Goal: Find contact information: Find contact information

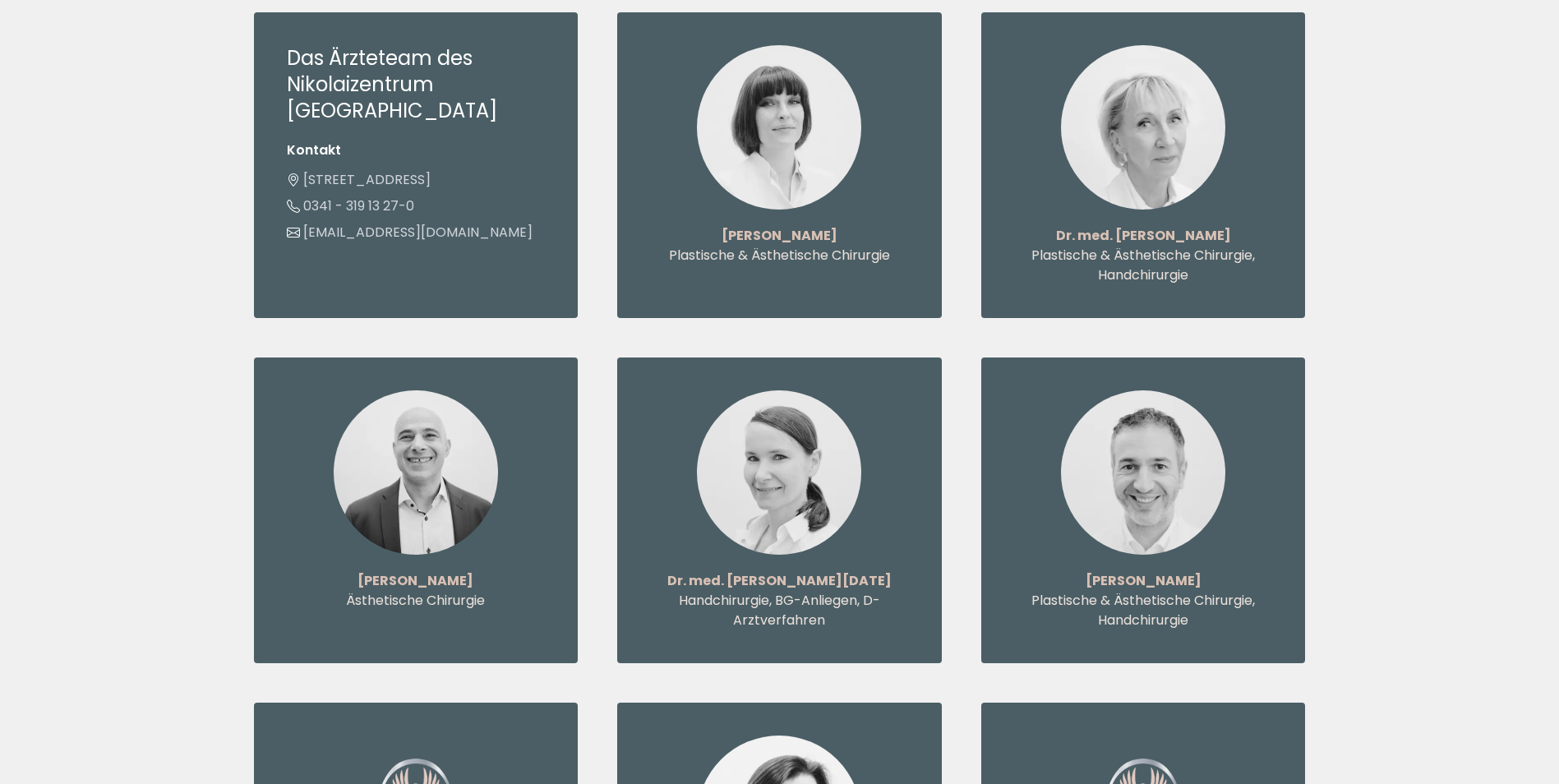
scroll to position [1890, 0]
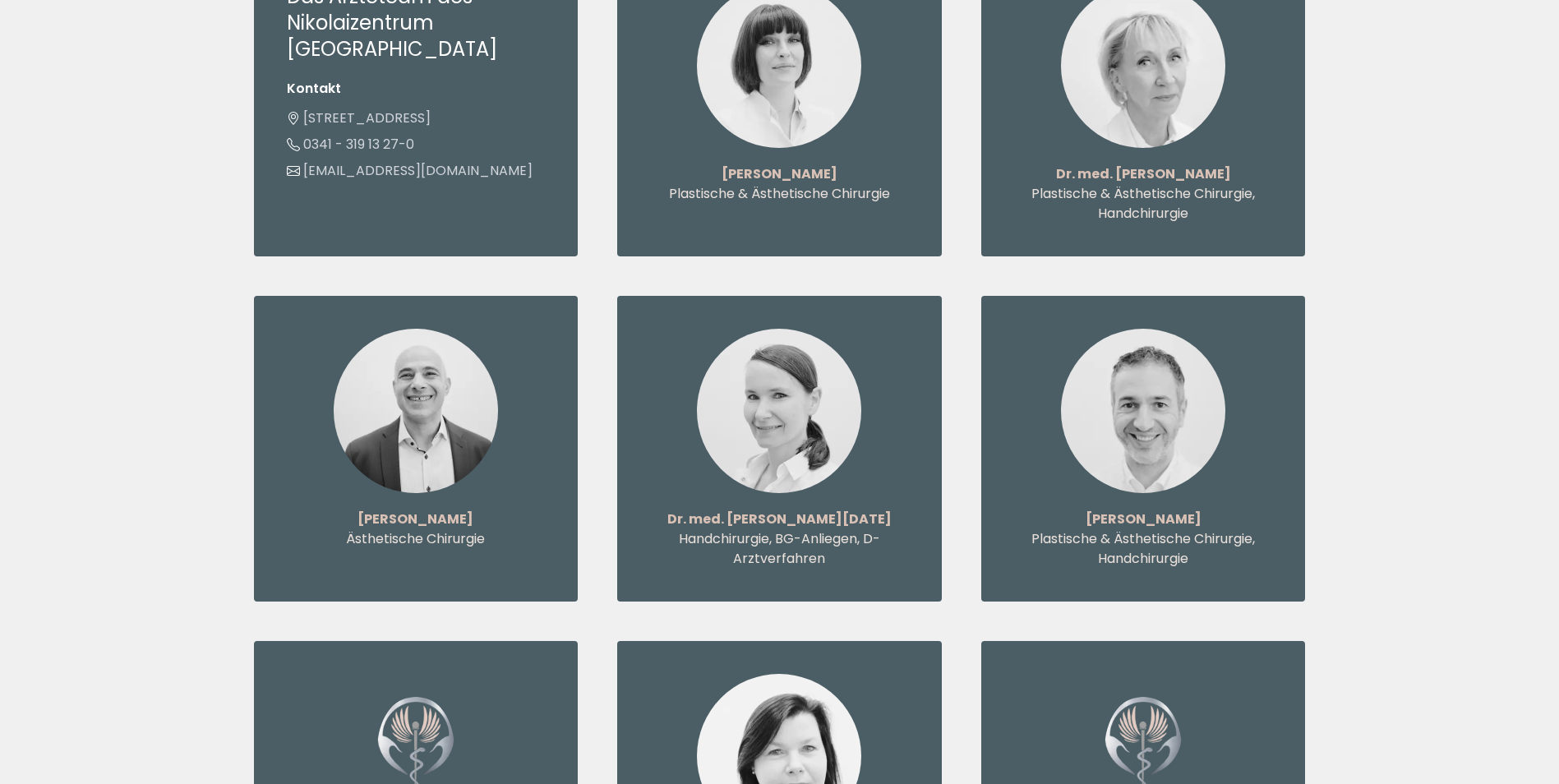
click at [910, 451] on div "Dr. med. Susanne Freitag Handchirurgie, BG-Anliegen, D-Arztverfahren" at bounding box center [780, 448] width 325 height 305
click at [817, 452] on div "Dr. med. Susanne Freitag Handchirurgie, BG-Anliegen, D-Arztverfahren" at bounding box center [780, 448] width 325 height 305
click at [772, 509] on strong "Dr. med. Susanne Freitag" at bounding box center [780, 518] width 224 height 19
click at [780, 509] on strong "Dr. med. Susanne Freitag" at bounding box center [780, 518] width 224 height 19
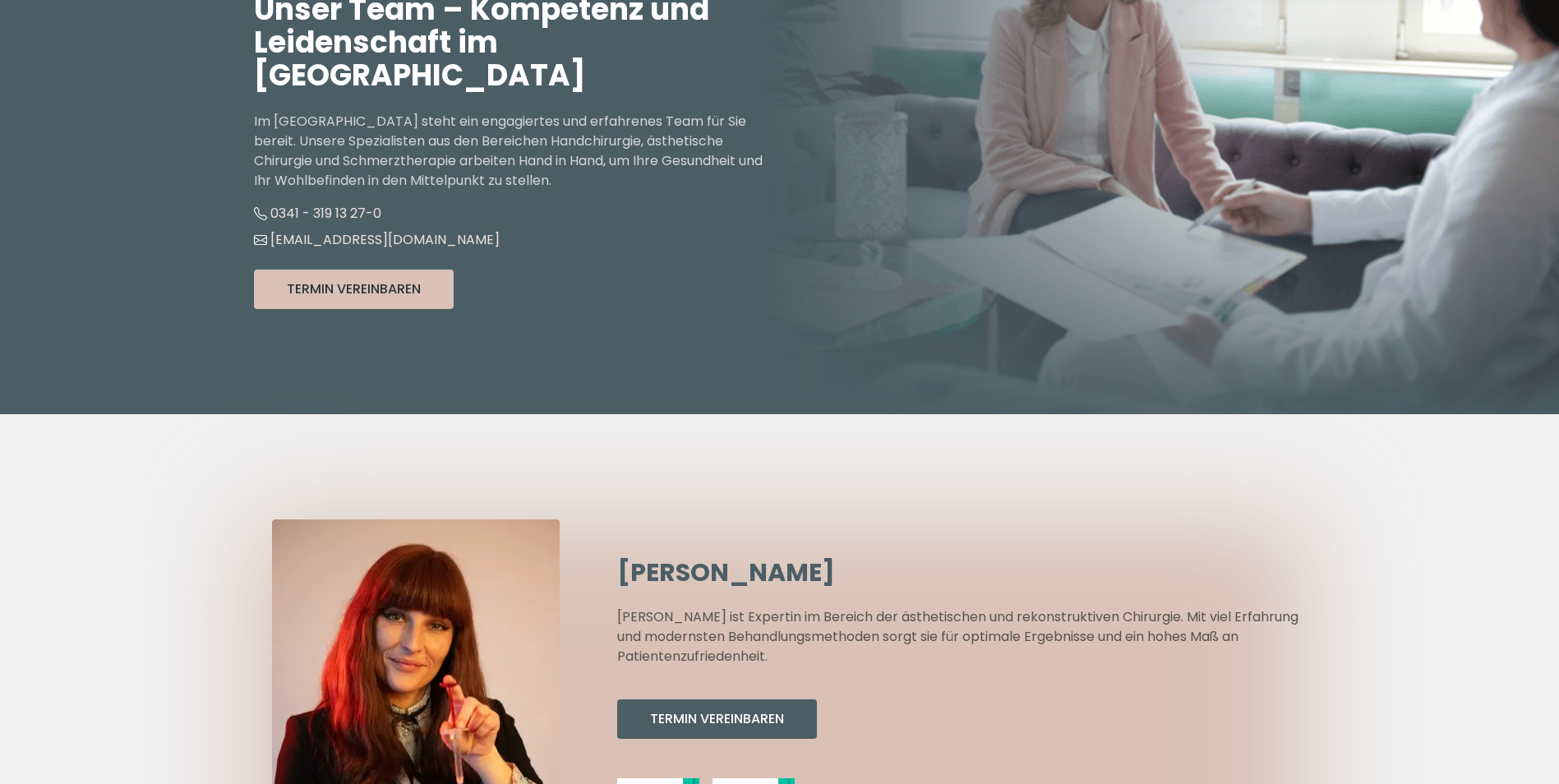
scroll to position [0, 0]
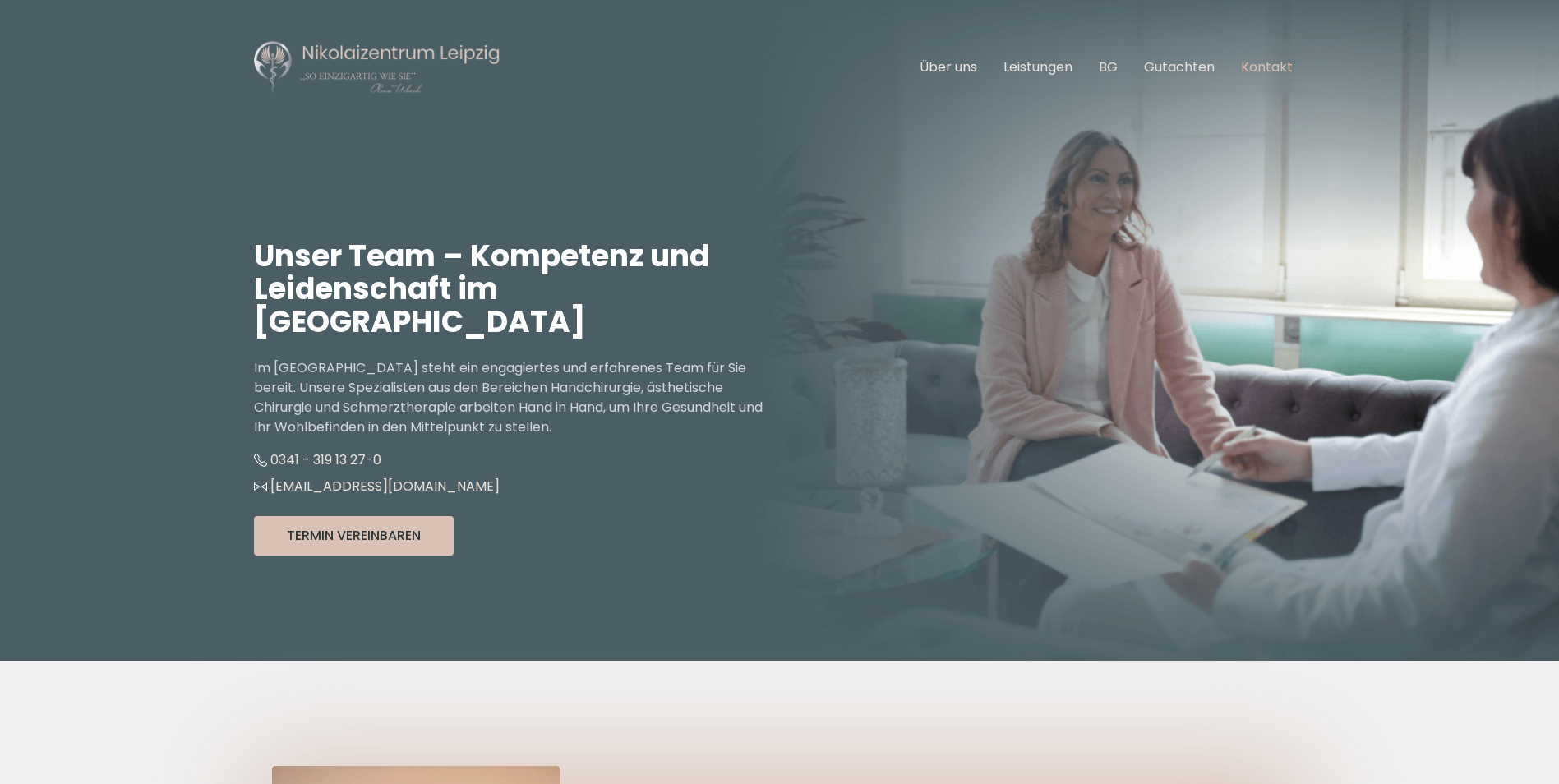
click at [1262, 67] on link "Kontakt" at bounding box center [1267, 67] width 52 height 19
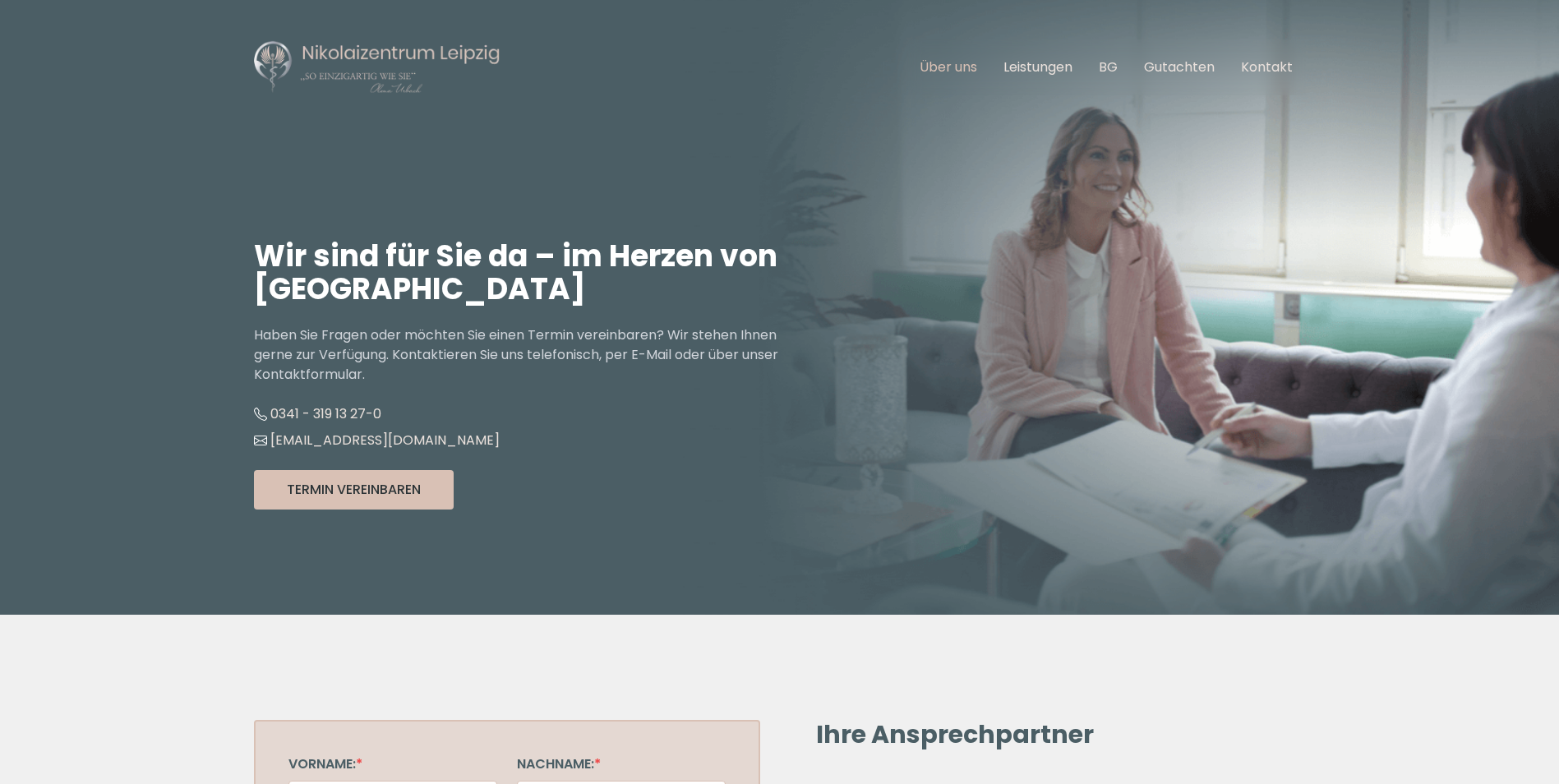
click at [940, 66] on link "Über uns" at bounding box center [948, 67] width 58 height 19
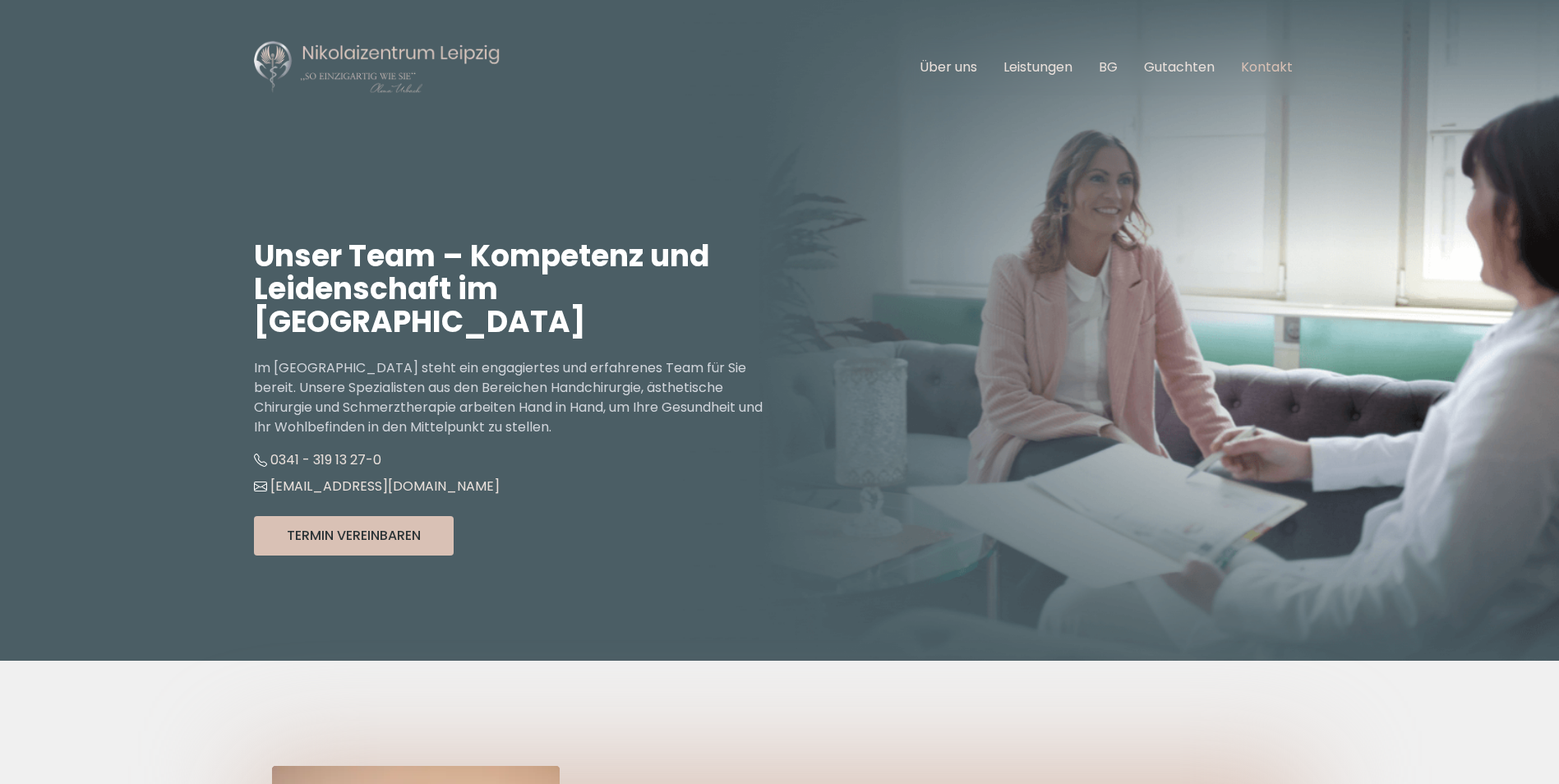
click at [1283, 67] on link "Kontakt" at bounding box center [1267, 67] width 52 height 19
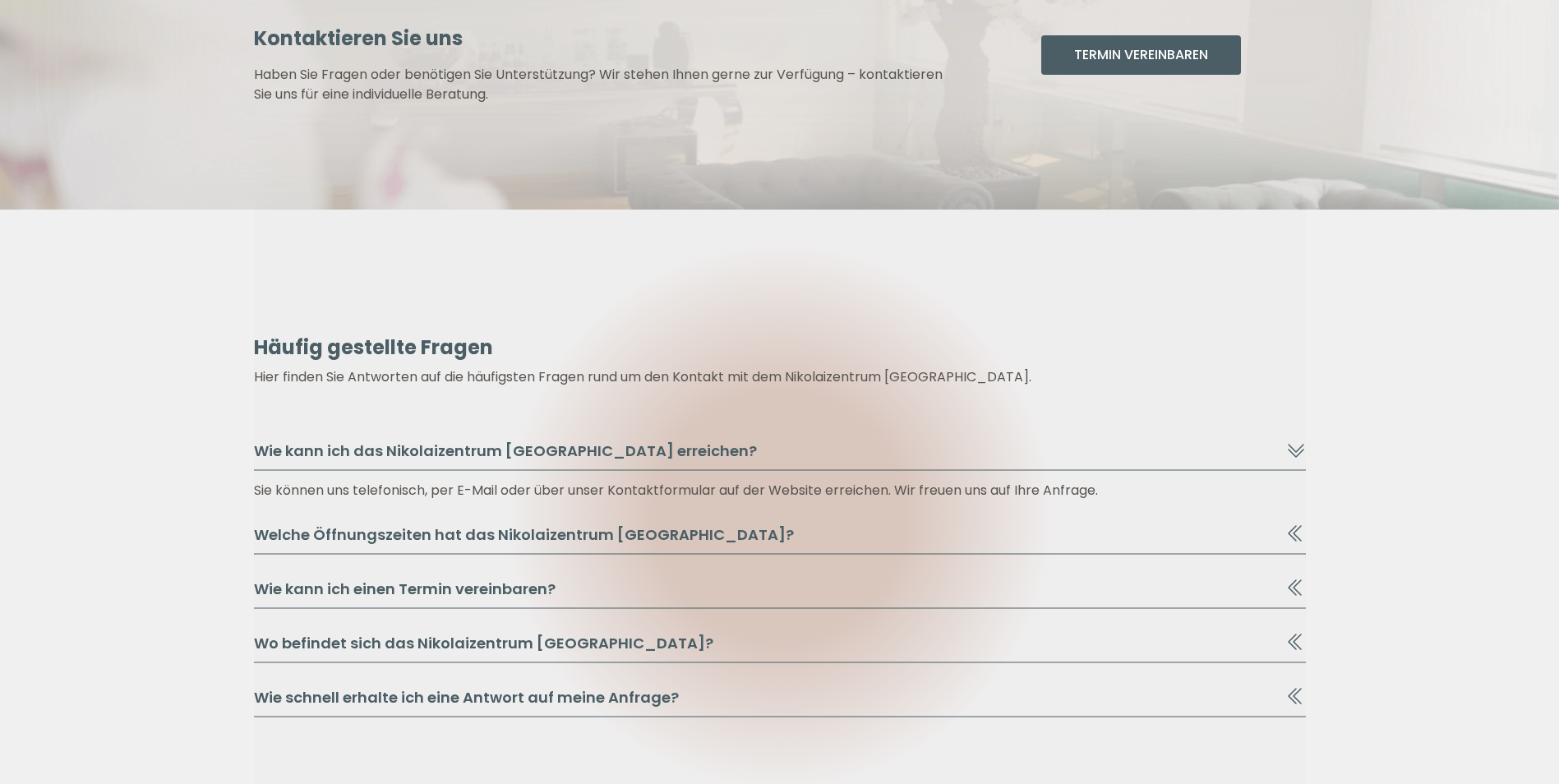
scroll to position [1620, 0]
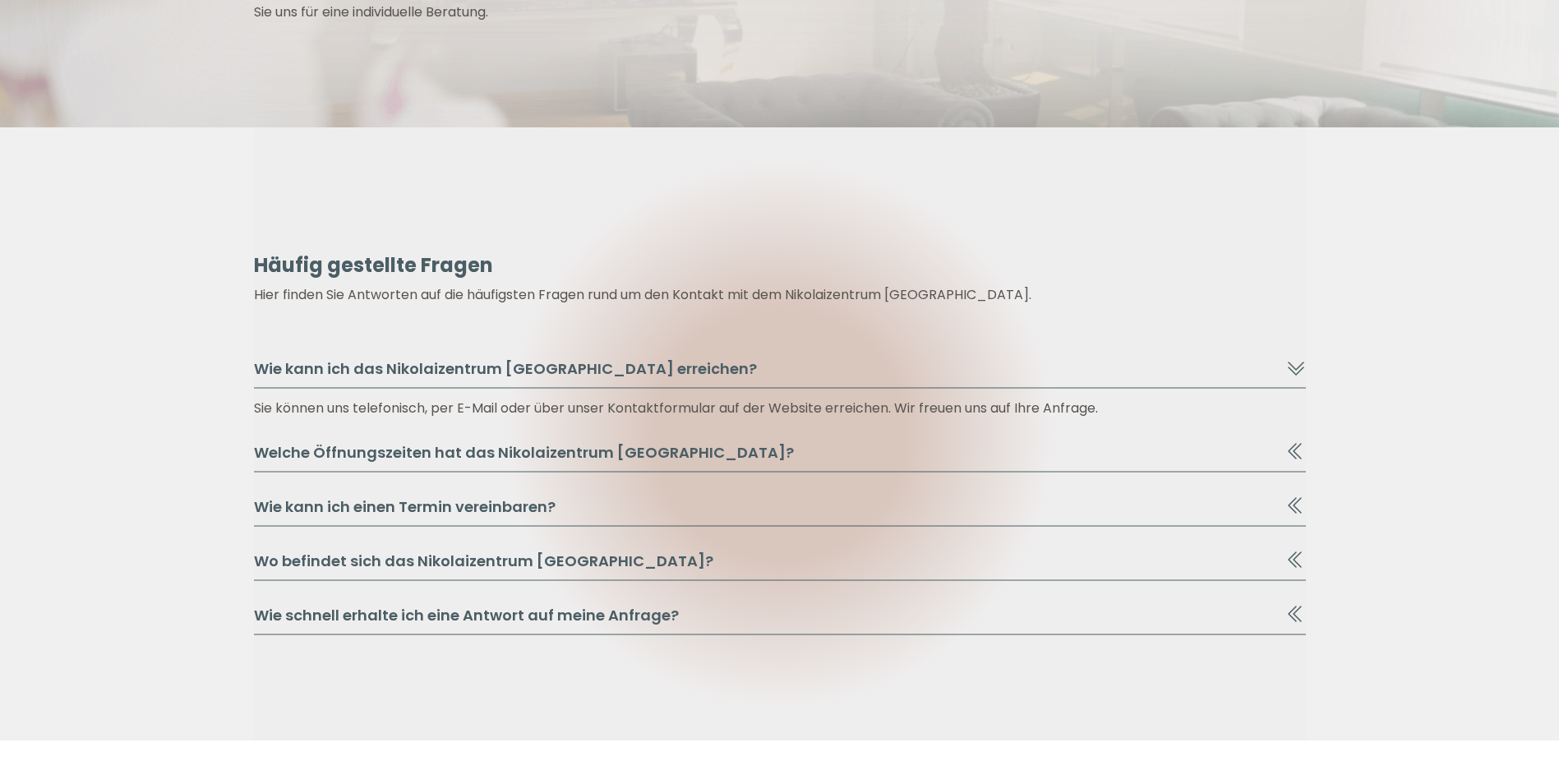
click at [888, 438] on section "Häufig gestellte Fragen Hier finden Sie Antworten auf die häufigsten Fragen run…" at bounding box center [780, 434] width 1052 height 613
click at [1296, 446] on icon at bounding box center [1297, 451] width 20 height 20
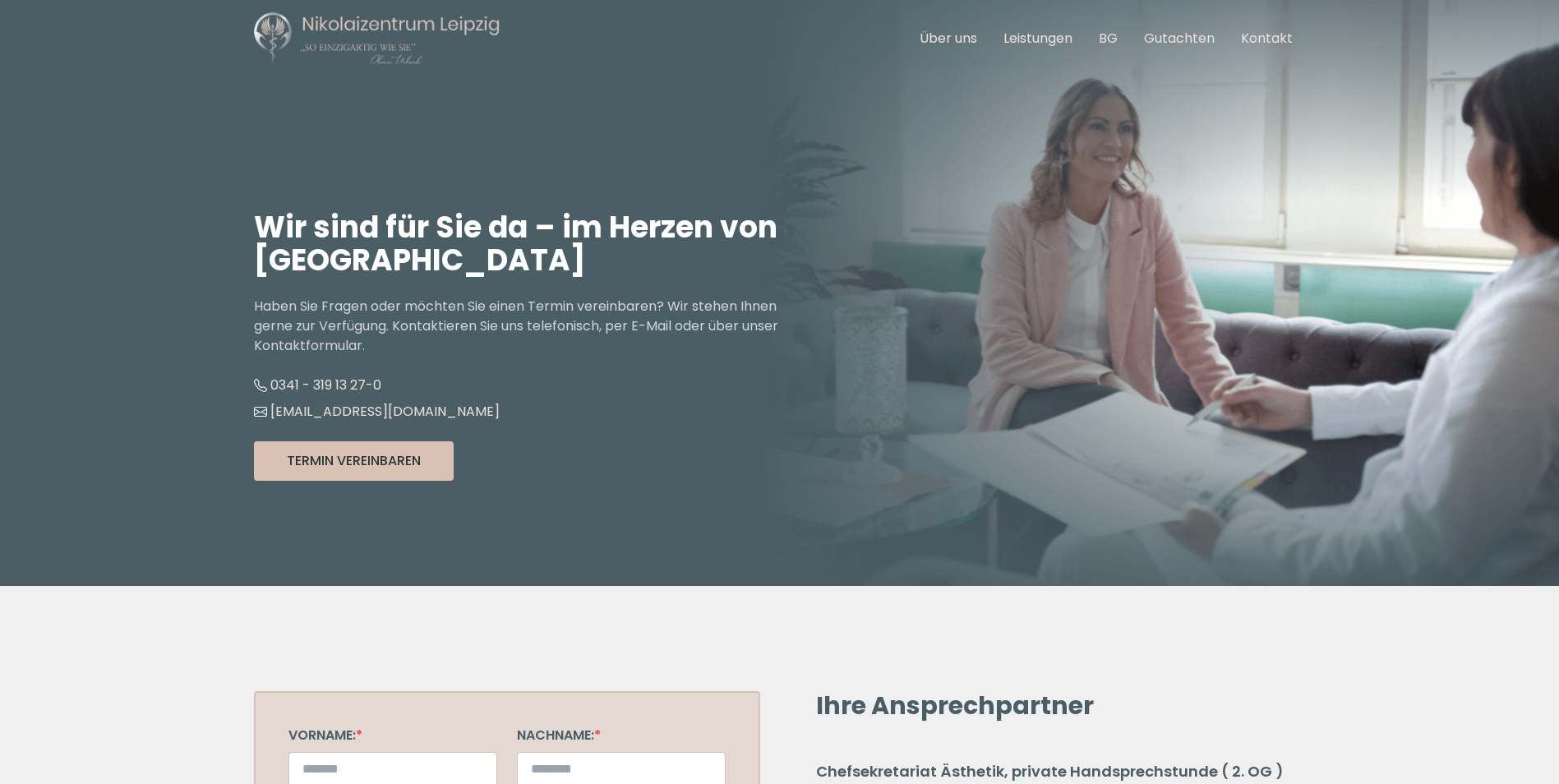
scroll to position [0, 0]
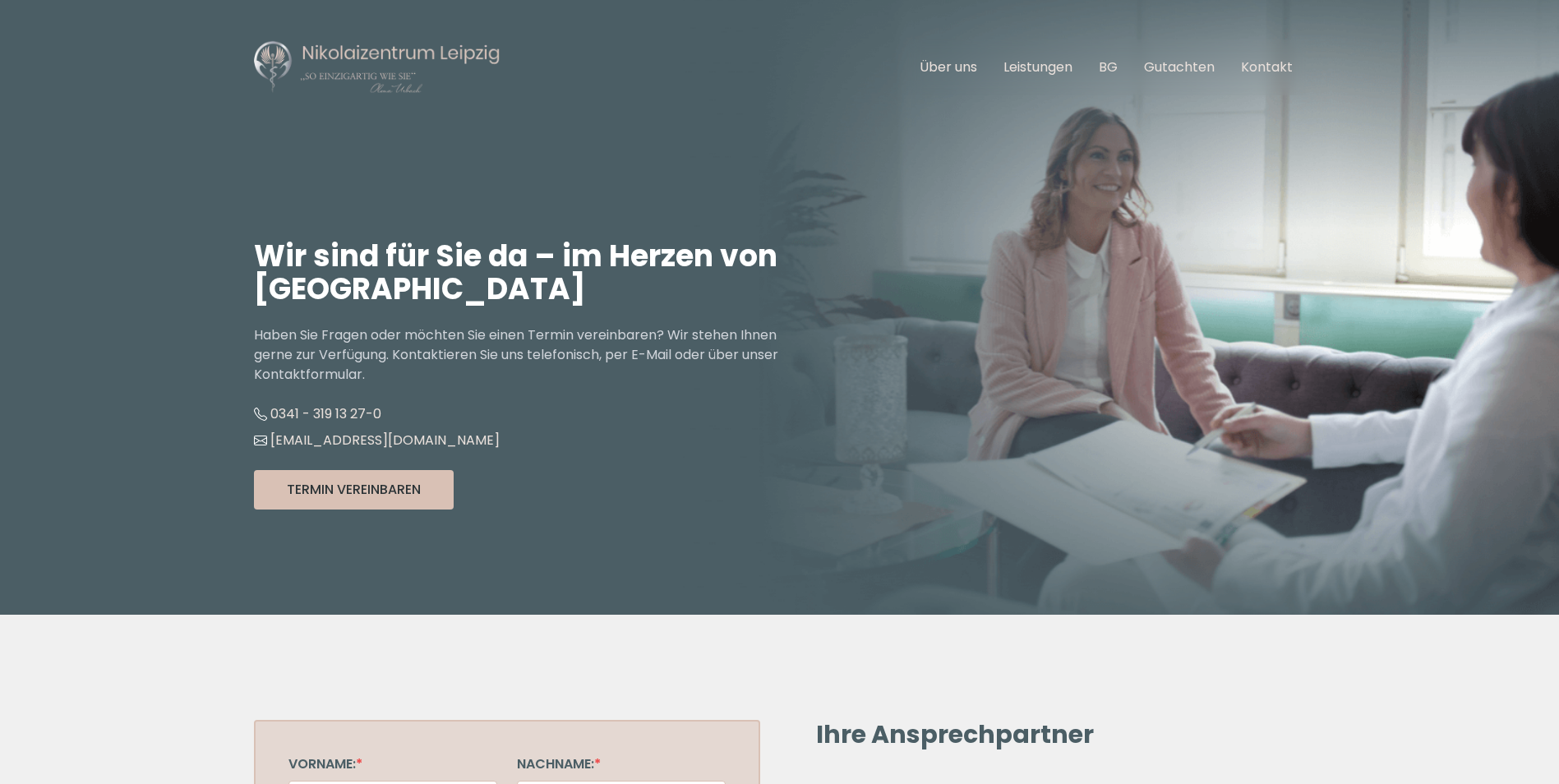
click at [325, 48] on img at bounding box center [377, 67] width 247 height 56
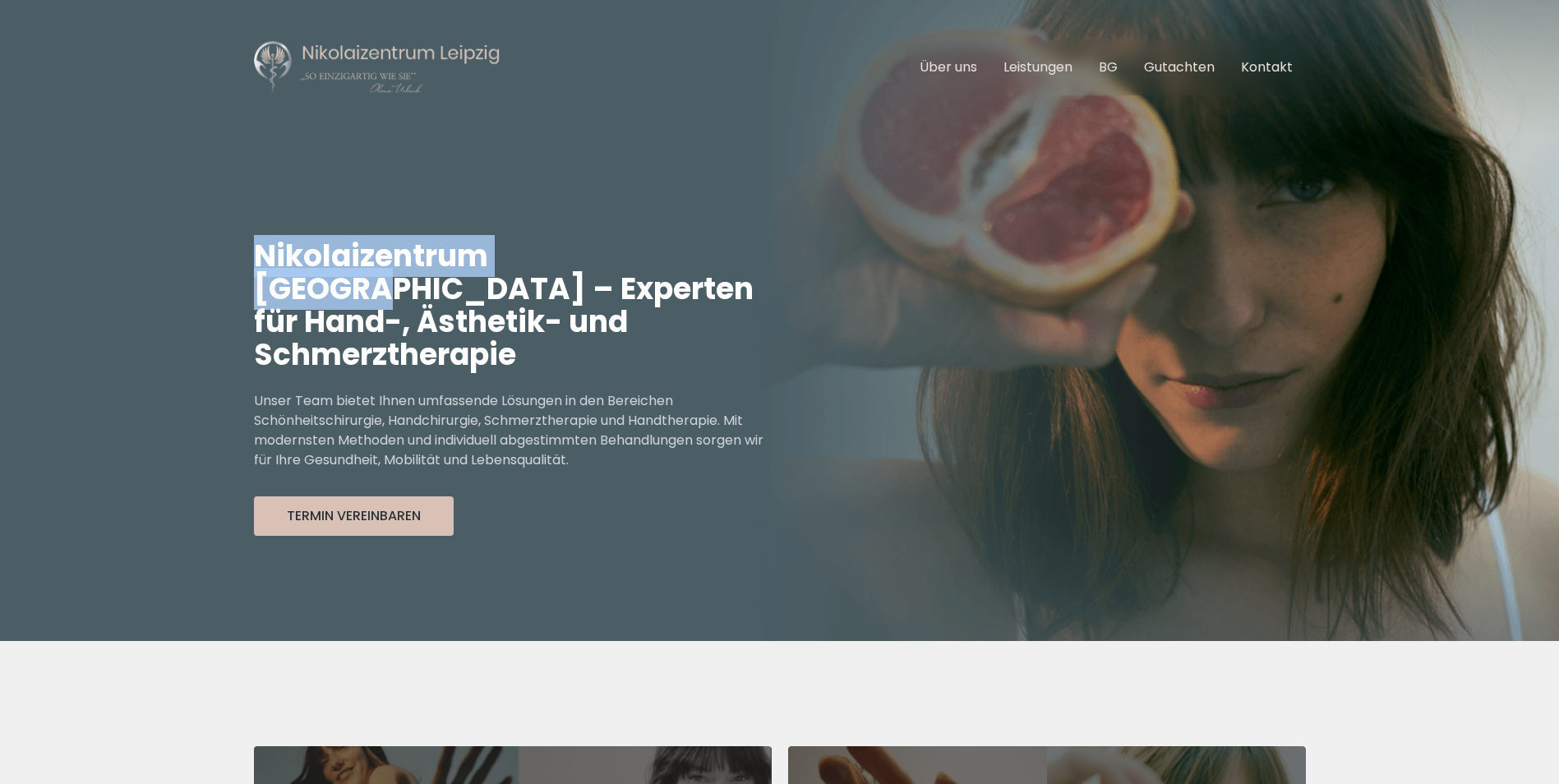
drag, startPoint x: 254, startPoint y: 254, endPoint x: 600, endPoint y: 275, distance: 346.6
click at [600, 275] on h1 "Nikolaizentrum [GEOGRAPHIC_DATA] – Experten für Hand-, Ästhetik- und Schmerzthe…" at bounding box center [516, 305] width 526 height 131
copy h1 "Nikolaizentrum [GEOGRAPHIC_DATA]"
